Goal: Task Accomplishment & Management: Manage account settings

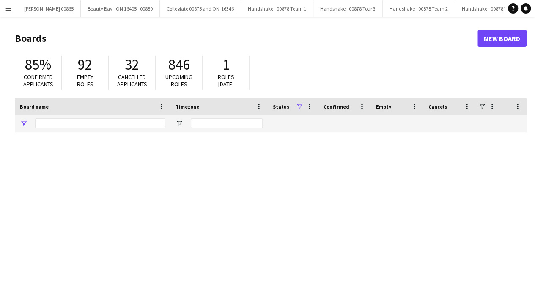
type input "****"
click at [10, 9] on app-icon "Menu" at bounding box center [8, 8] width 7 height 7
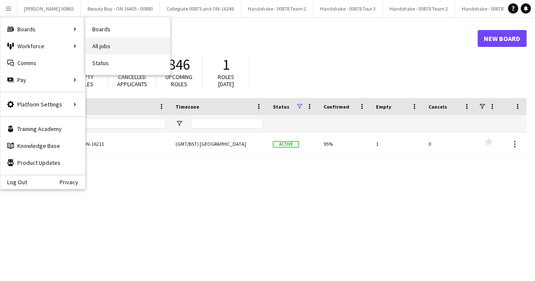
click at [113, 42] on link "All jobs" at bounding box center [127, 46] width 85 height 17
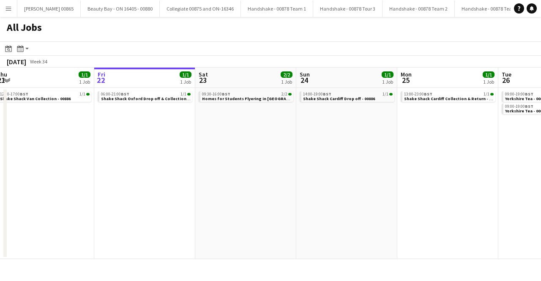
scroll to position [0, 209]
drag, startPoint x: 320, startPoint y: 146, endPoint x: 312, endPoint y: 145, distance: 7.2
click at [312, 145] on app-calendar-viewport "Tue 19 Wed 20 Thu 21 1/1 1 Job Fri 22 1/1 1 Job Sat 23 2/2 1 Job Sun 24 1/1 1 J…" at bounding box center [270, 164] width 541 height 192
click at [237, 97] on span "Homes for Students Flyering in [GEOGRAPHIC_DATA] - 00884" at bounding box center [263, 98] width 122 height 5
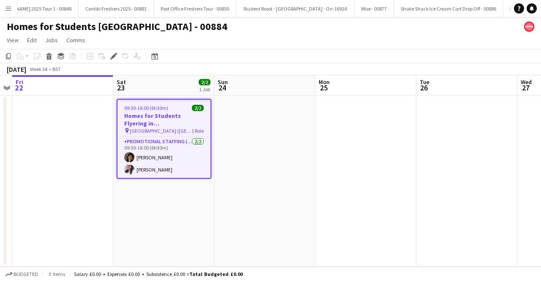
scroll to position [0, 596]
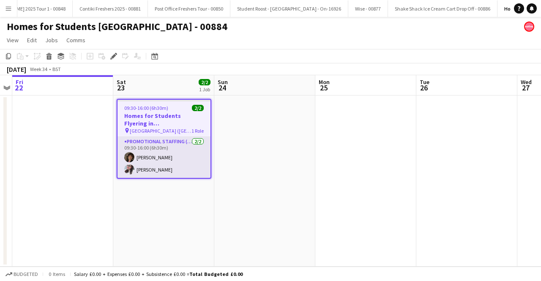
click at [150, 160] on app-card-role "Promotional Staffing (Brand Ambassadors) [DATE] 09:30-16:00 (6h30m) [PERSON_NAM…" at bounding box center [164, 157] width 93 height 41
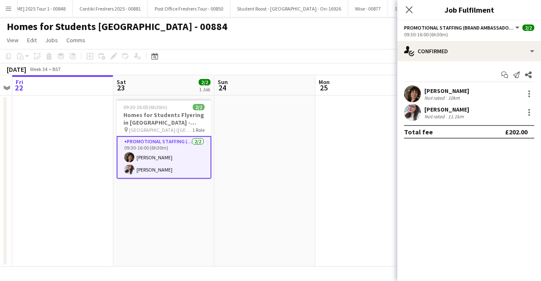
click at [437, 93] on div "[PERSON_NAME]" at bounding box center [446, 91] width 45 height 8
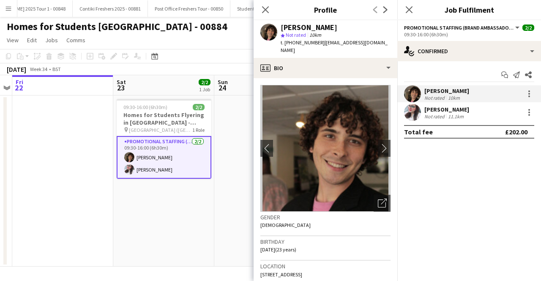
click at [446, 110] on div "[PERSON_NAME]" at bounding box center [446, 110] width 45 height 8
